Goal: Navigation & Orientation: Find specific page/section

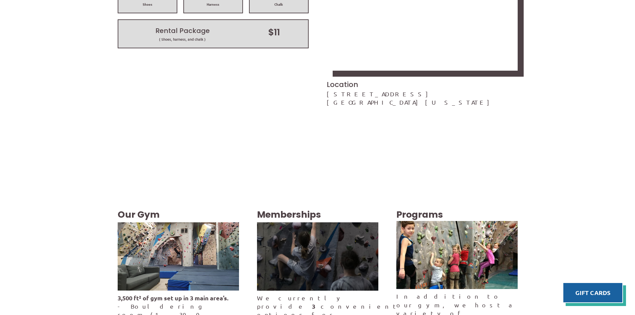
scroll to position [1119, 0]
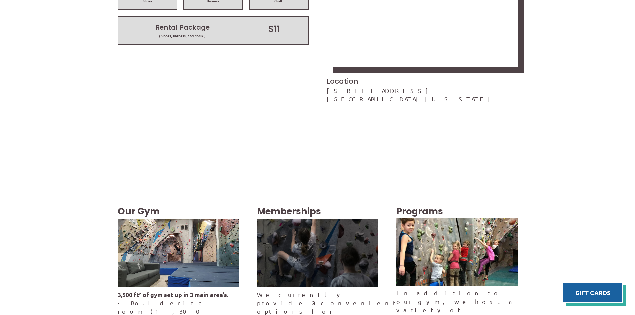
click at [192, 219] on img at bounding box center [178, 253] width 121 height 68
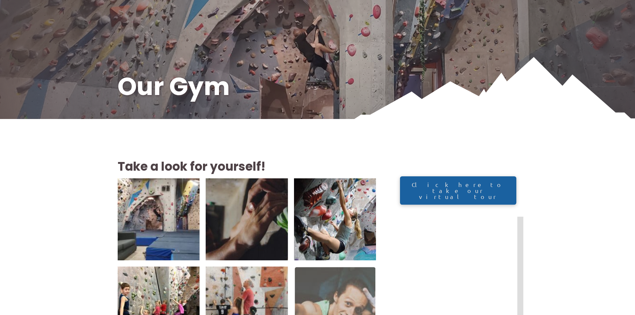
scroll to position [177, 0]
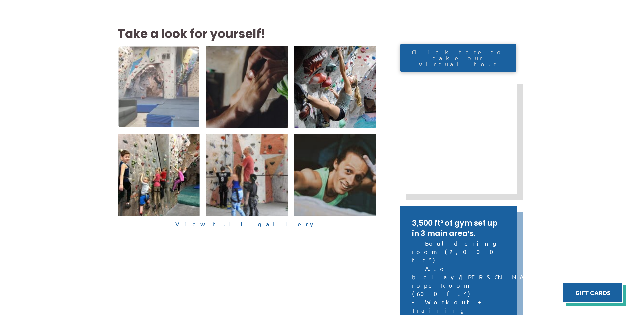
click at [182, 107] on img at bounding box center [158, 86] width 81 height 81
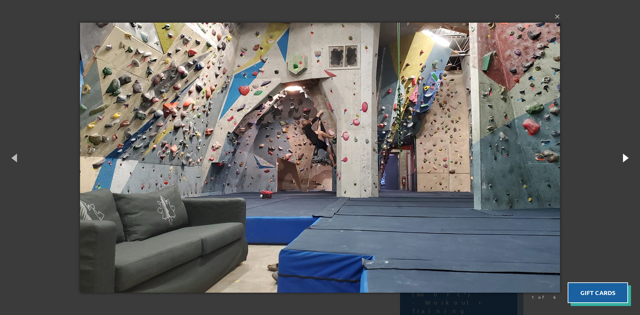
click at [630, 161] on button "button" at bounding box center [625, 157] width 30 height 37
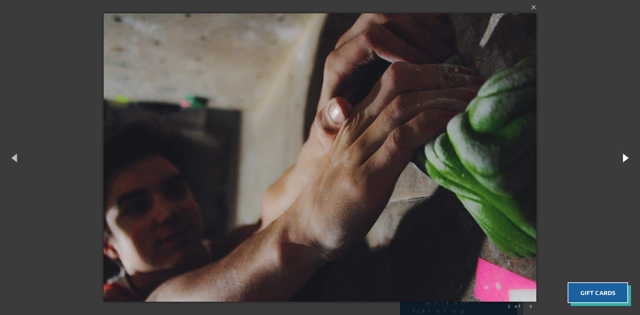
click at [630, 161] on button "button" at bounding box center [625, 157] width 30 height 37
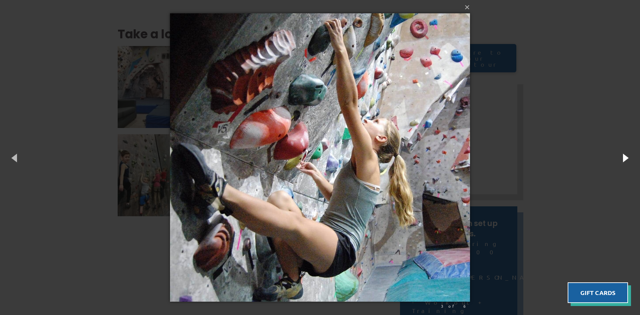
click at [630, 161] on button "button" at bounding box center [625, 157] width 30 height 37
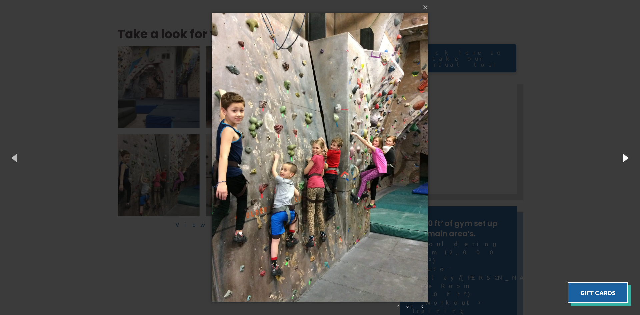
click at [630, 161] on button "button" at bounding box center [625, 157] width 30 height 37
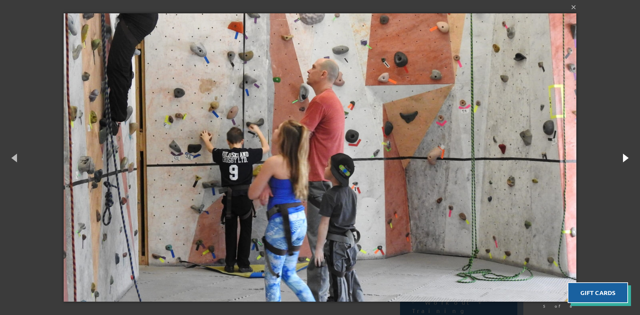
click at [630, 161] on button "button" at bounding box center [625, 157] width 30 height 37
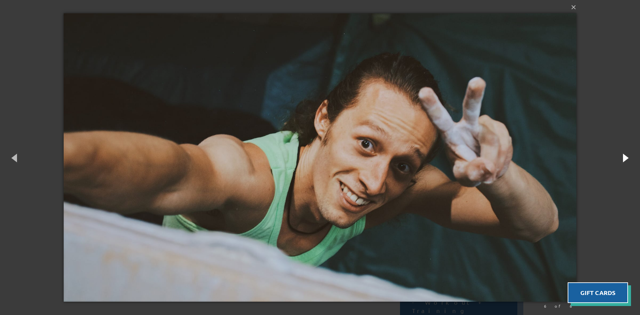
click at [630, 161] on button "button" at bounding box center [625, 157] width 30 height 37
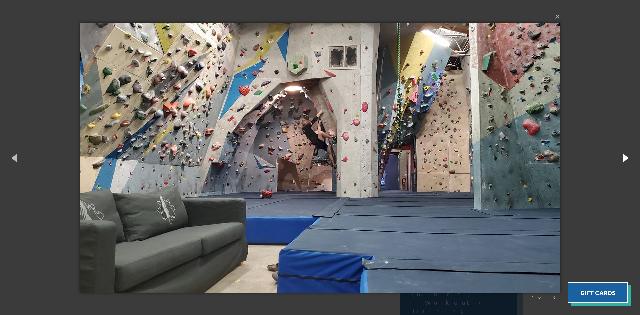
click at [630, 161] on button "button" at bounding box center [625, 157] width 30 height 37
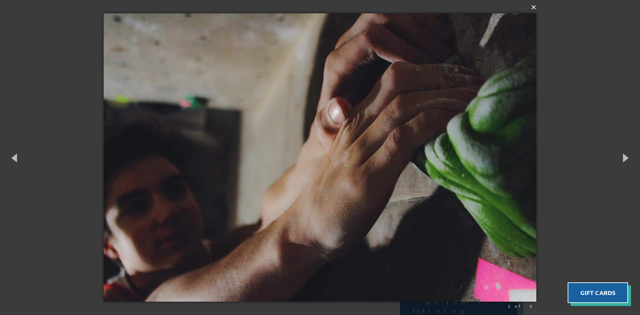
click at [533, 9] on button "×" at bounding box center [322, 7] width 433 height 15
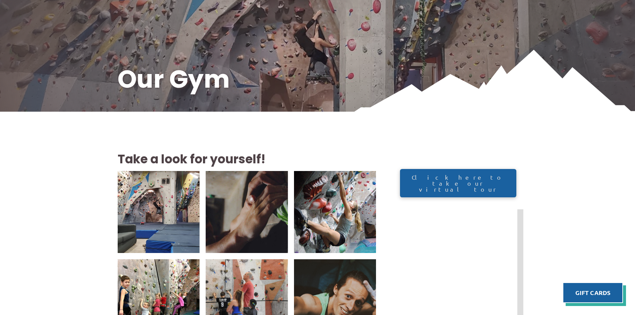
scroll to position [29, 0]
